Goal: Information Seeking & Learning: Check status

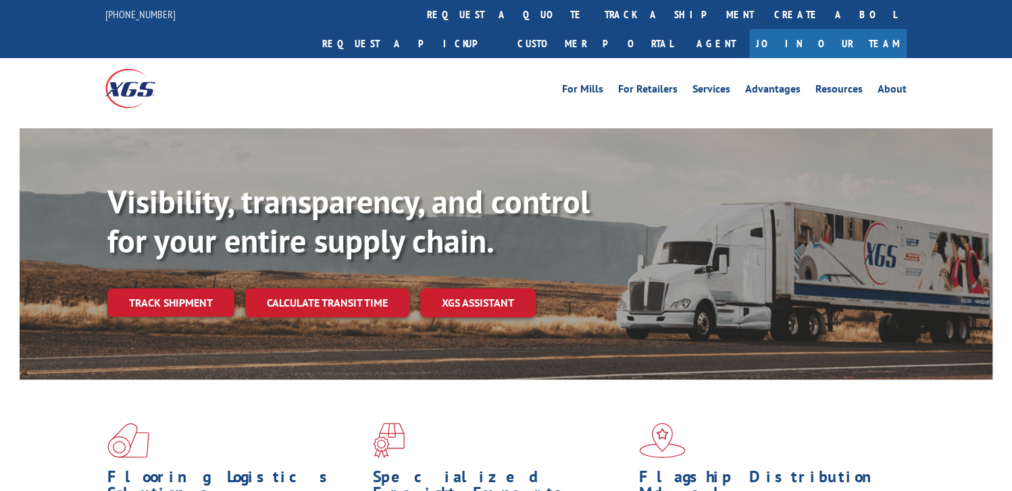
click at [594, 15] on link "track a shipment" at bounding box center [679, 14] width 170 height 29
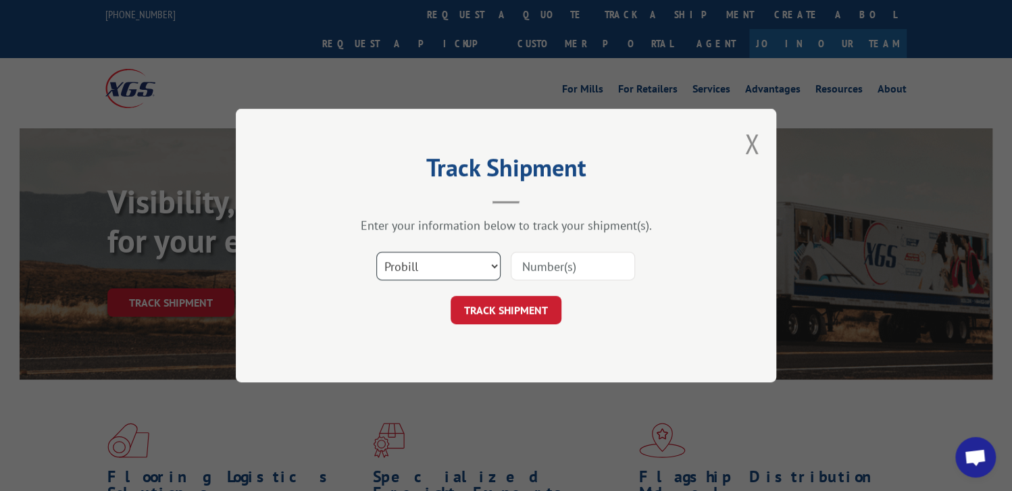
click at [491, 262] on select "Select category... Probill BOL PO" at bounding box center [438, 266] width 124 height 28
select select "bol"
click at [376, 252] on select "Select category... Probill BOL PO" at bounding box center [438, 266] width 124 height 28
click at [538, 269] on input at bounding box center [573, 266] width 124 height 28
paste input "0500081"
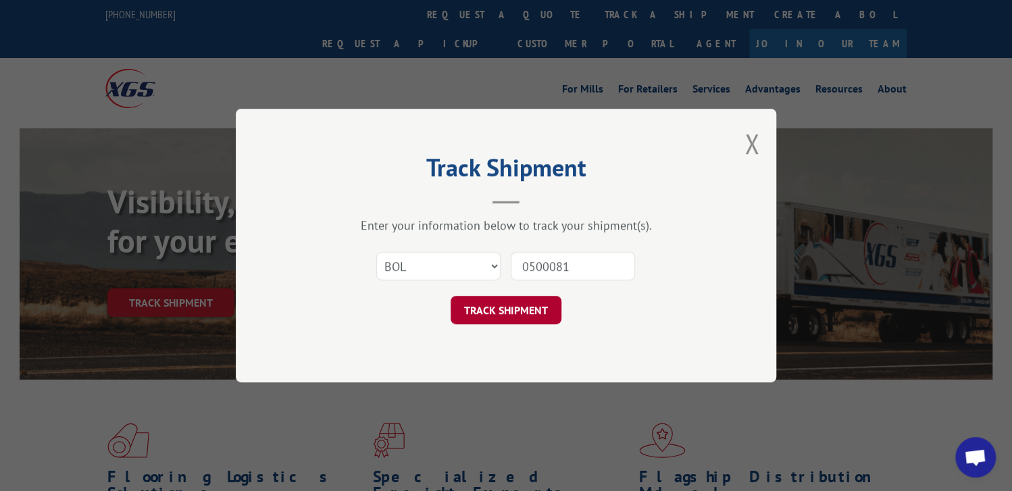
type input "0500081"
click at [515, 305] on button "TRACK SHIPMENT" at bounding box center [506, 310] width 111 height 28
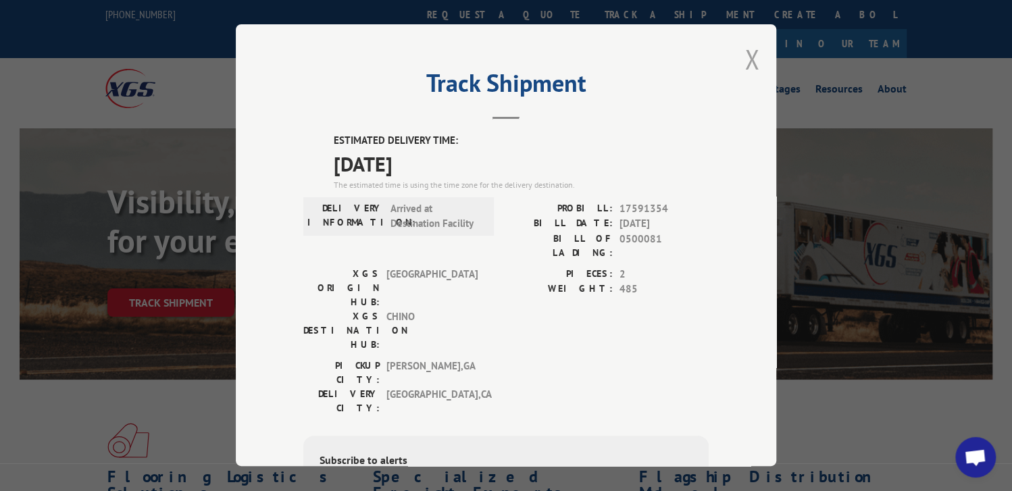
click at [744, 64] on button "Close modal" at bounding box center [751, 59] width 15 height 36
